Goal: Subscribe to service/newsletter

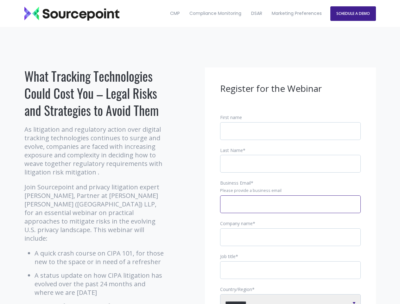
click at [290, 209] on input "Business Email *" at bounding box center [290, 204] width 141 height 18
